Goal: Check status: Check status

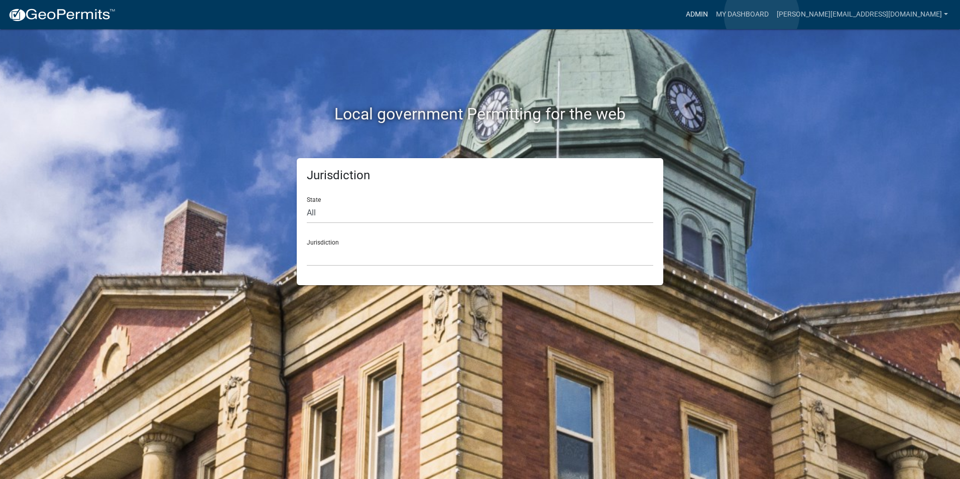
click at [712, 15] on link "Admin" at bounding box center [697, 14] width 30 height 19
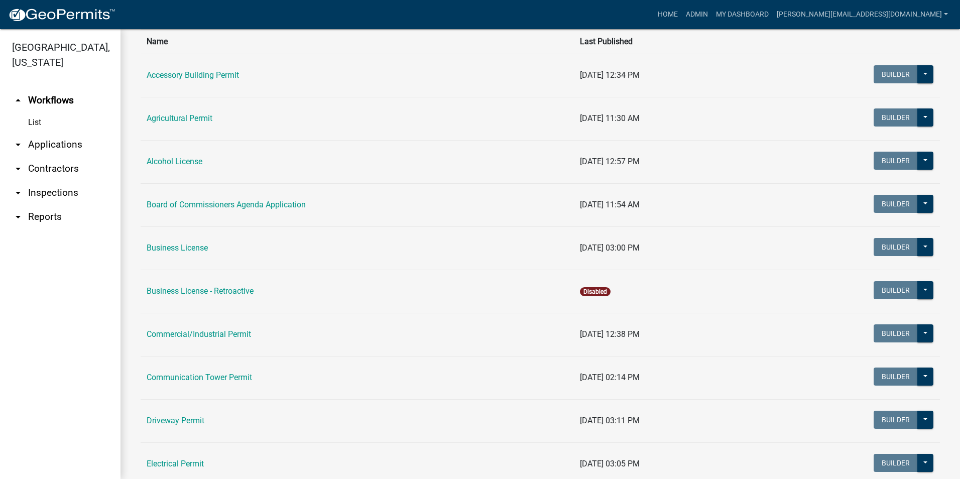
scroll to position [201, 0]
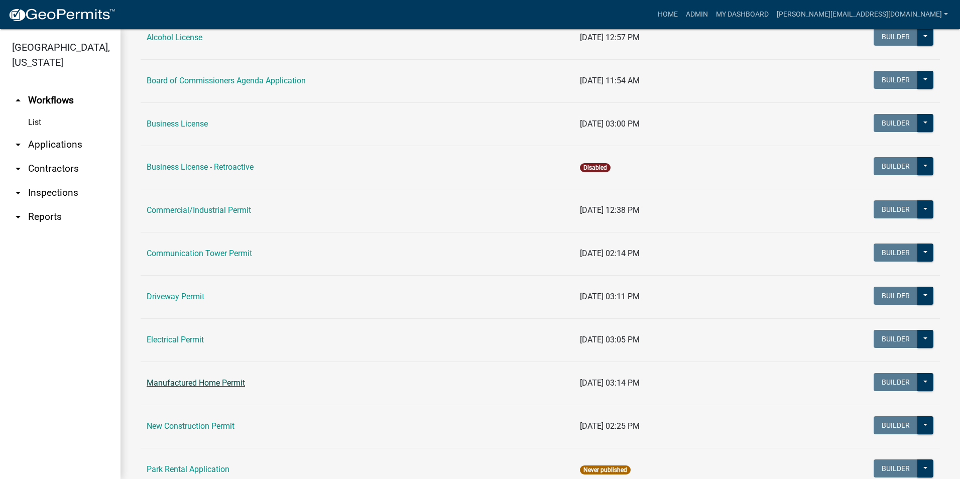
click at [220, 380] on link "Manufactured Home Permit" at bounding box center [196, 383] width 98 height 10
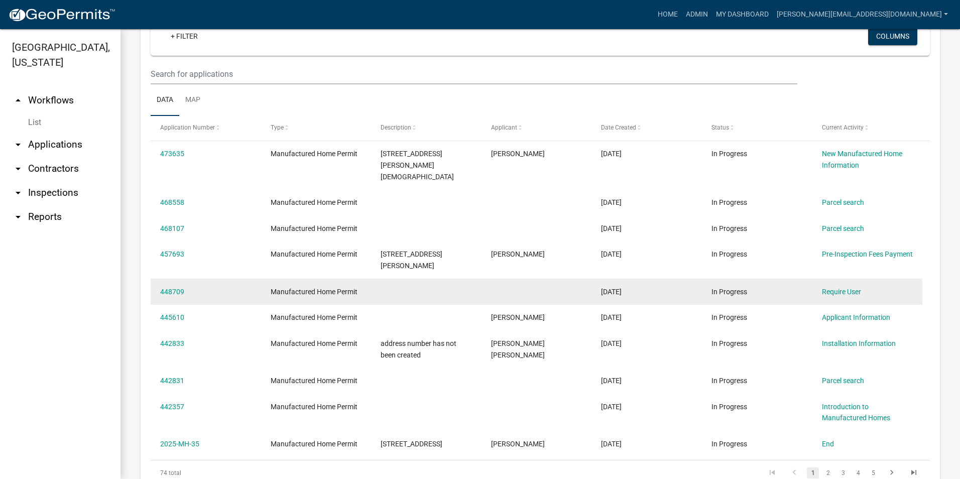
scroll to position [402, 0]
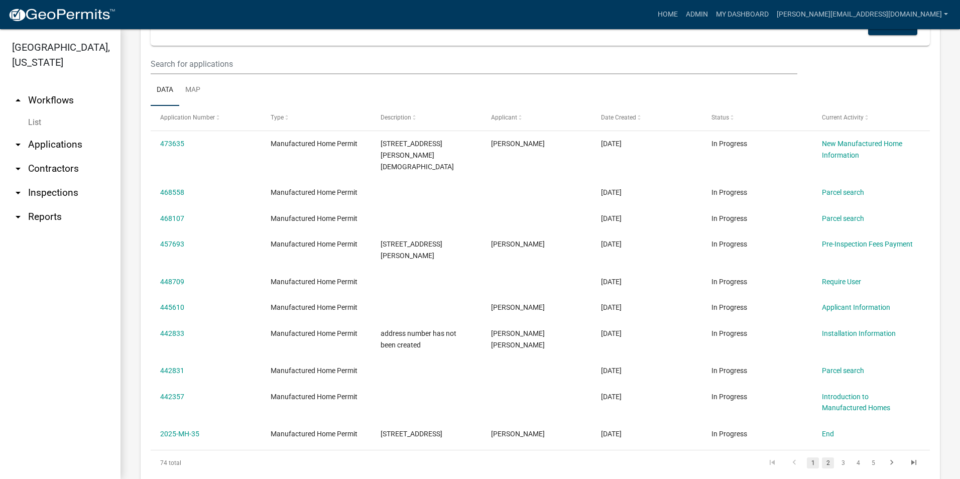
click at [822, 458] on link "2" at bounding box center [828, 463] width 12 height 11
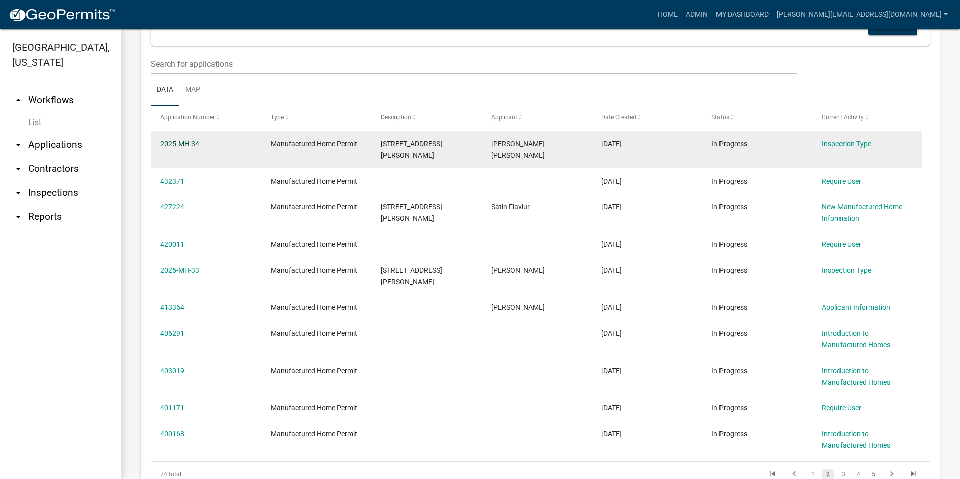
click at [174, 140] on link "2025-MH-34" at bounding box center [179, 144] width 39 height 8
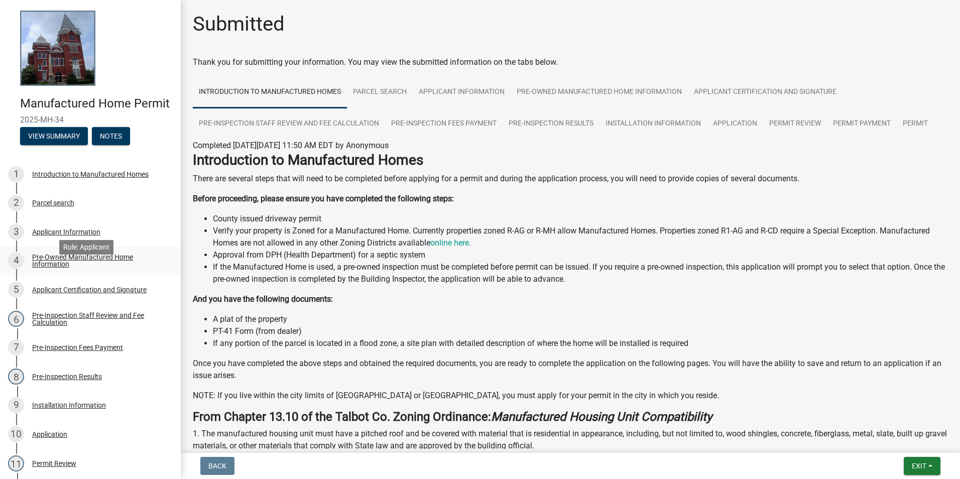
click at [64, 268] on div "Pre-Owned Manufactured Home Information" at bounding box center [98, 261] width 133 height 14
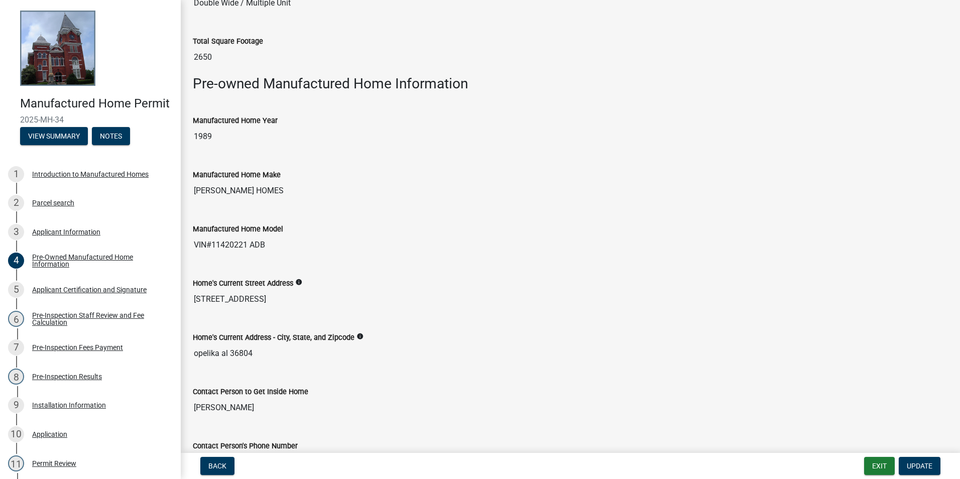
scroll to position [151, 0]
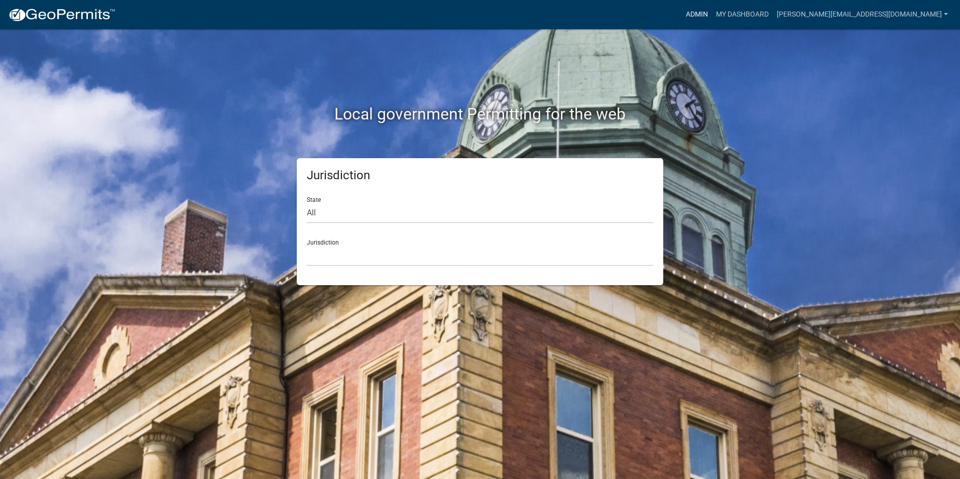
click at [712, 15] on link "Admin" at bounding box center [697, 14] width 30 height 19
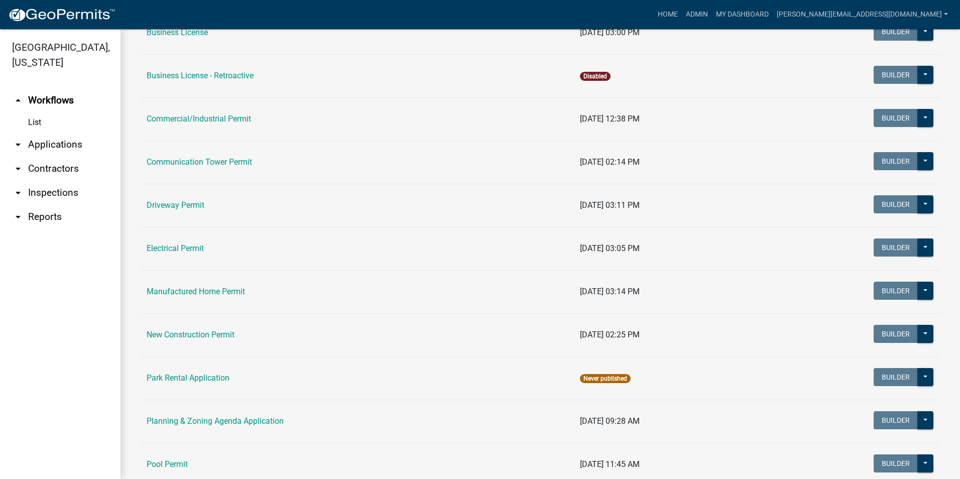
scroll to position [352, 0]
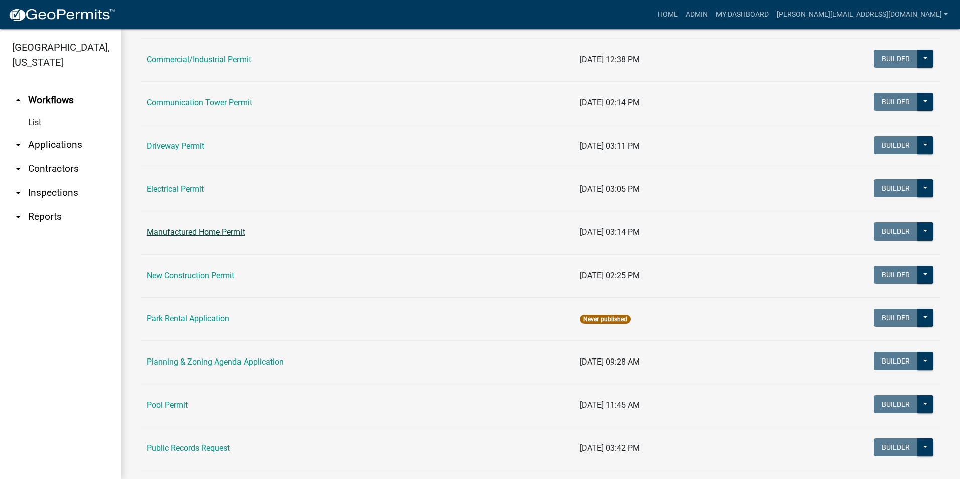
click at [221, 233] on link "Manufactured Home Permit" at bounding box center [196, 233] width 98 height 10
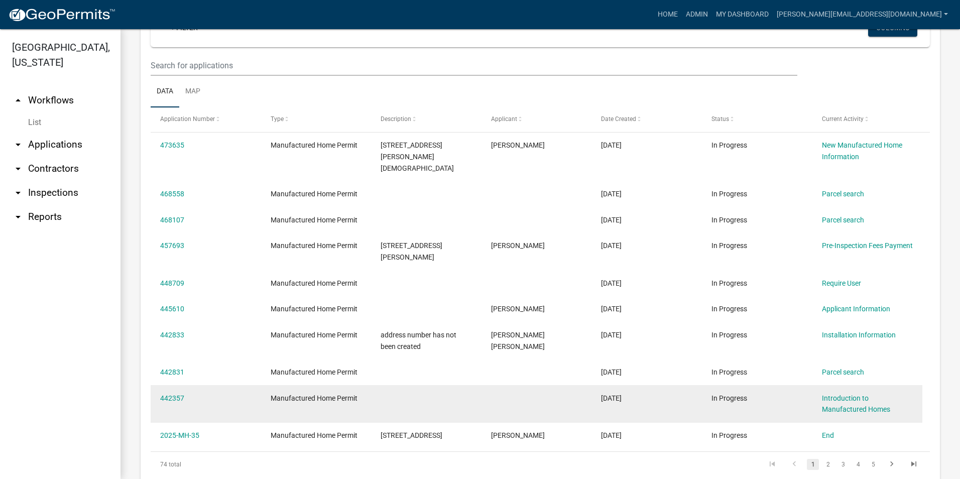
scroll to position [460, 0]
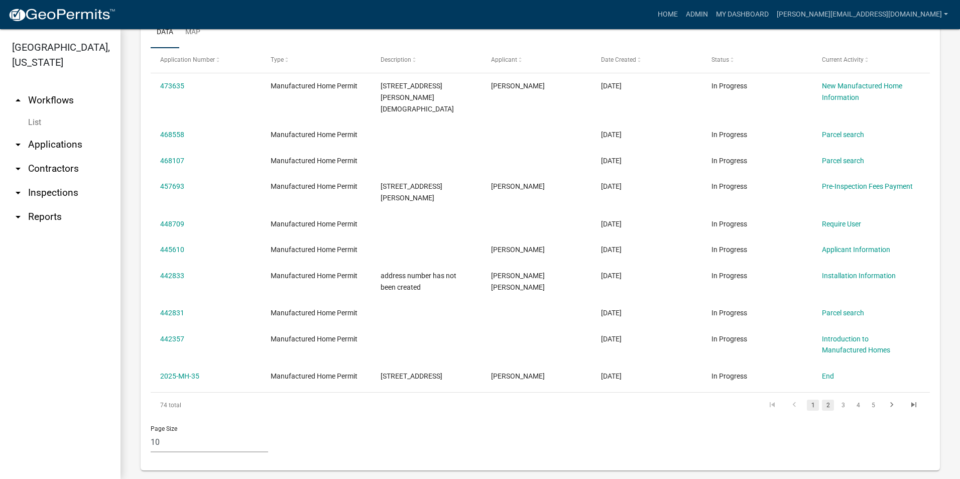
click at [822, 400] on link "2" at bounding box center [828, 405] width 12 height 11
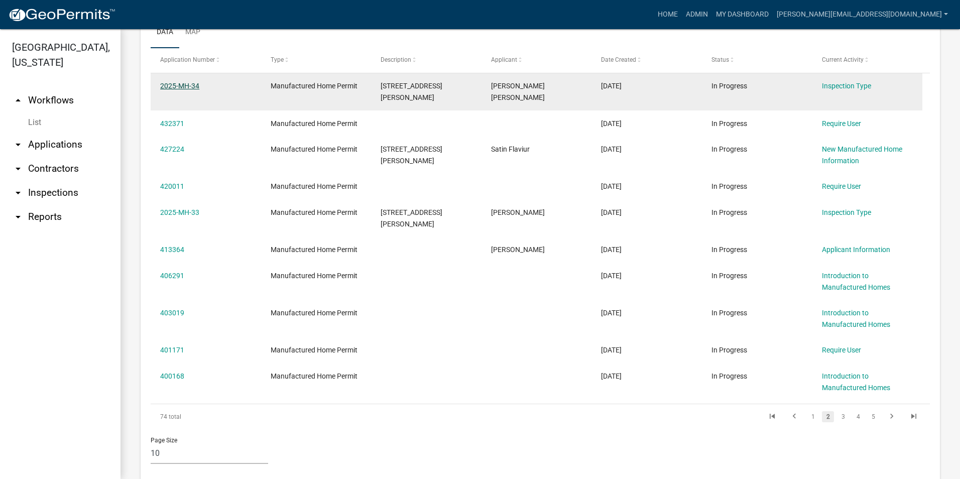
click at [184, 85] on link "2025-MH-34" at bounding box center [179, 86] width 39 height 8
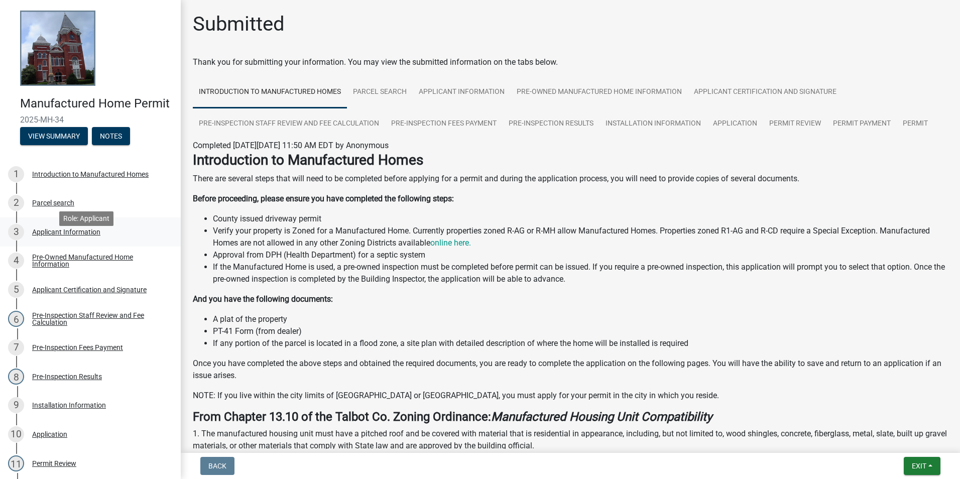
click at [52, 236] on div "Applicant Information" at bounding box center [66, 232] width 68 height 7
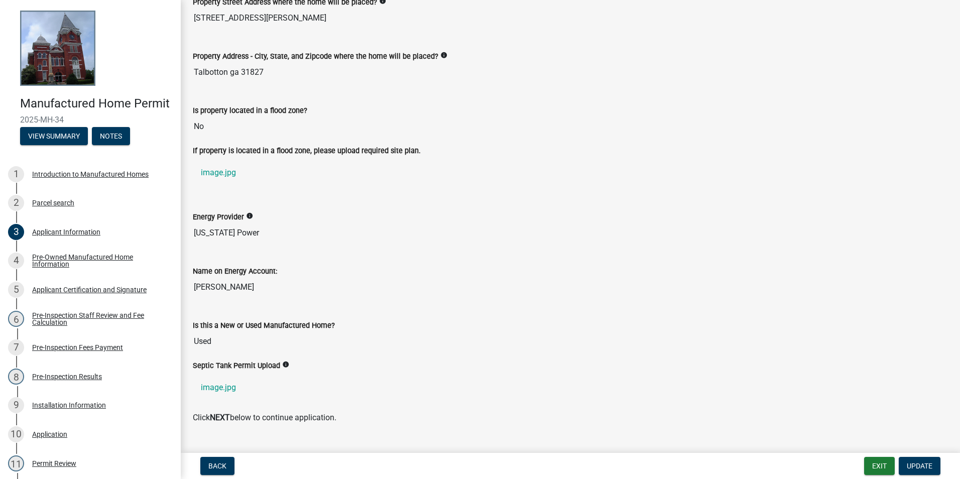
scroll to position [601, 0]
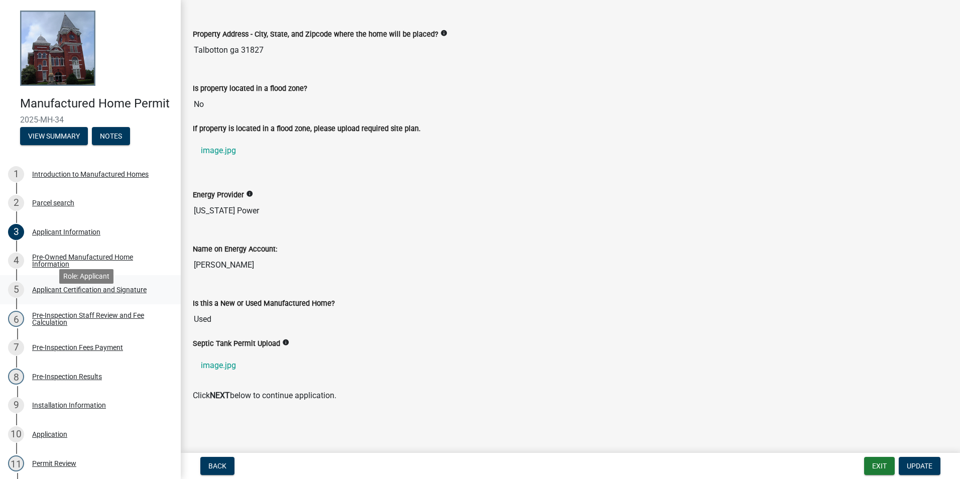
click at [85, 293] on div "Applicant Certification and Signature" at bounding box center [89, 289] width 115 height 7
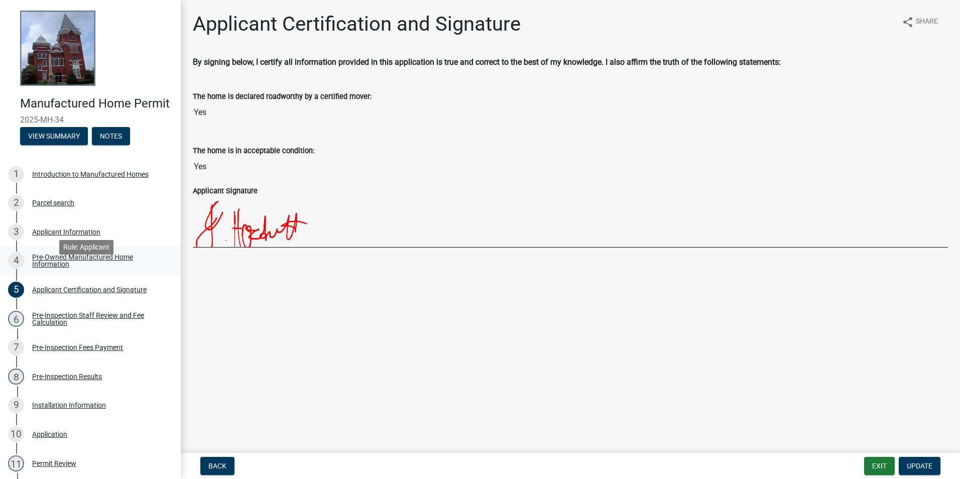
click at [53, 268] on div "Pre-Owned Manufactured Home Information" at bounding box center [98, 261] width 133 height 14
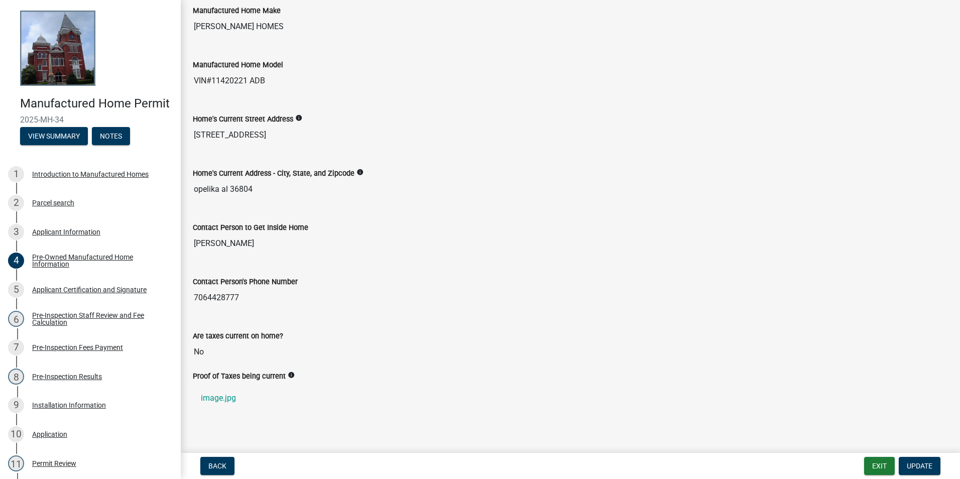
scroll to position [266, 0]
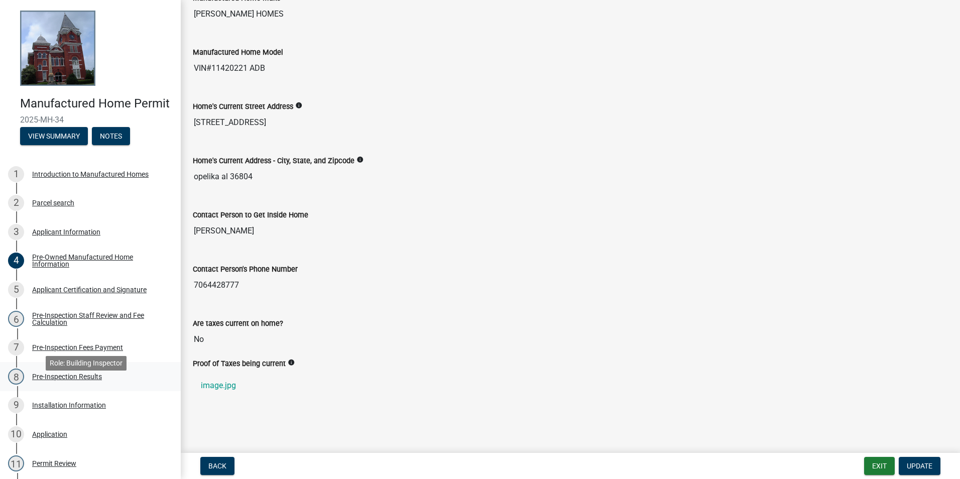
click at [85, 380] on div "Pre-Inspection Results" at bounding box center [67, 376] width 70 height 7
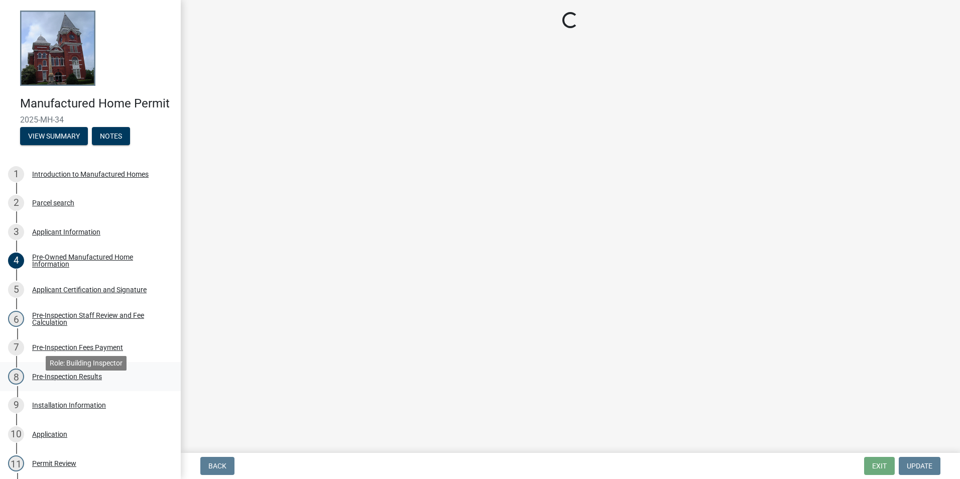
scroll to position [0, 0]
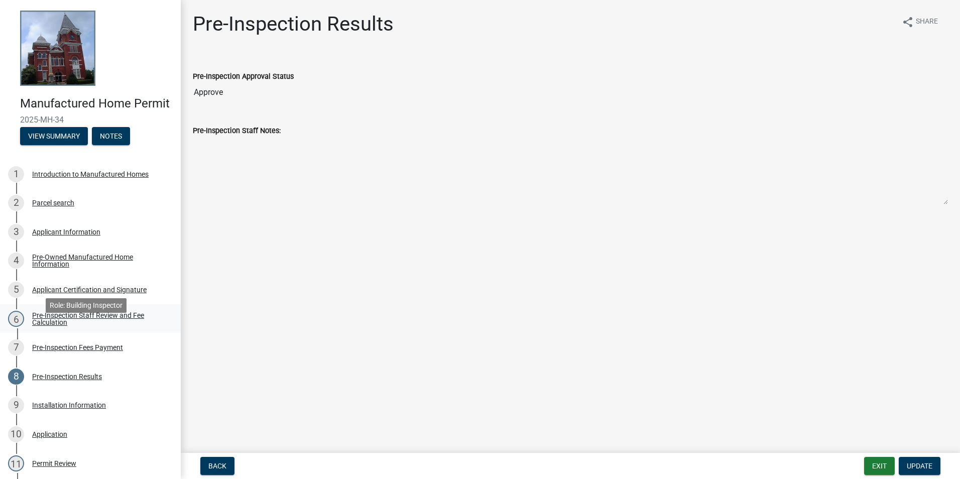
click at [61, 326] on div "Pre-Inspection Staff Review and Fee Calculation" at bounding box center [98, 319] width 133 height 14
